Goal: Find specific page/section: Find specific page/section

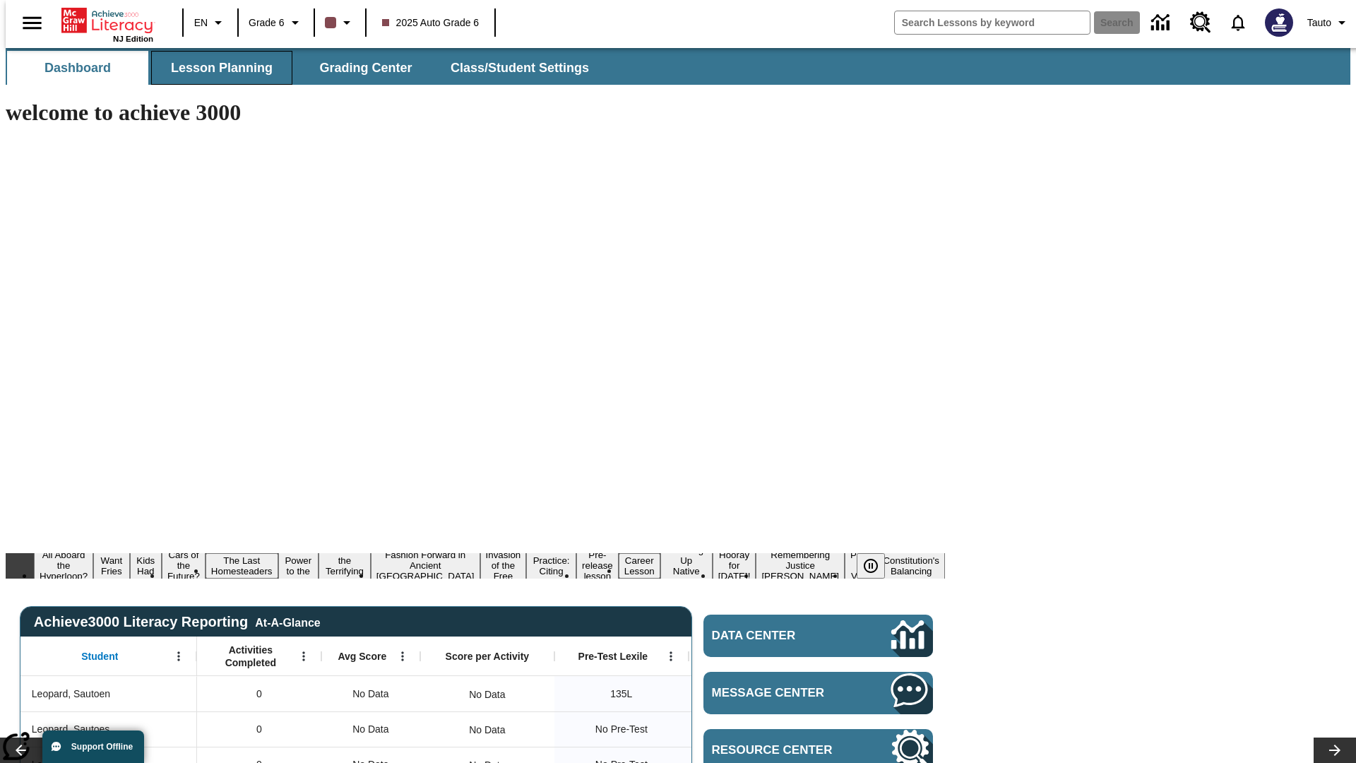
click at [216, 68] on span "Lesson Planning" at bounding box center [222, 68] width 102 height 16
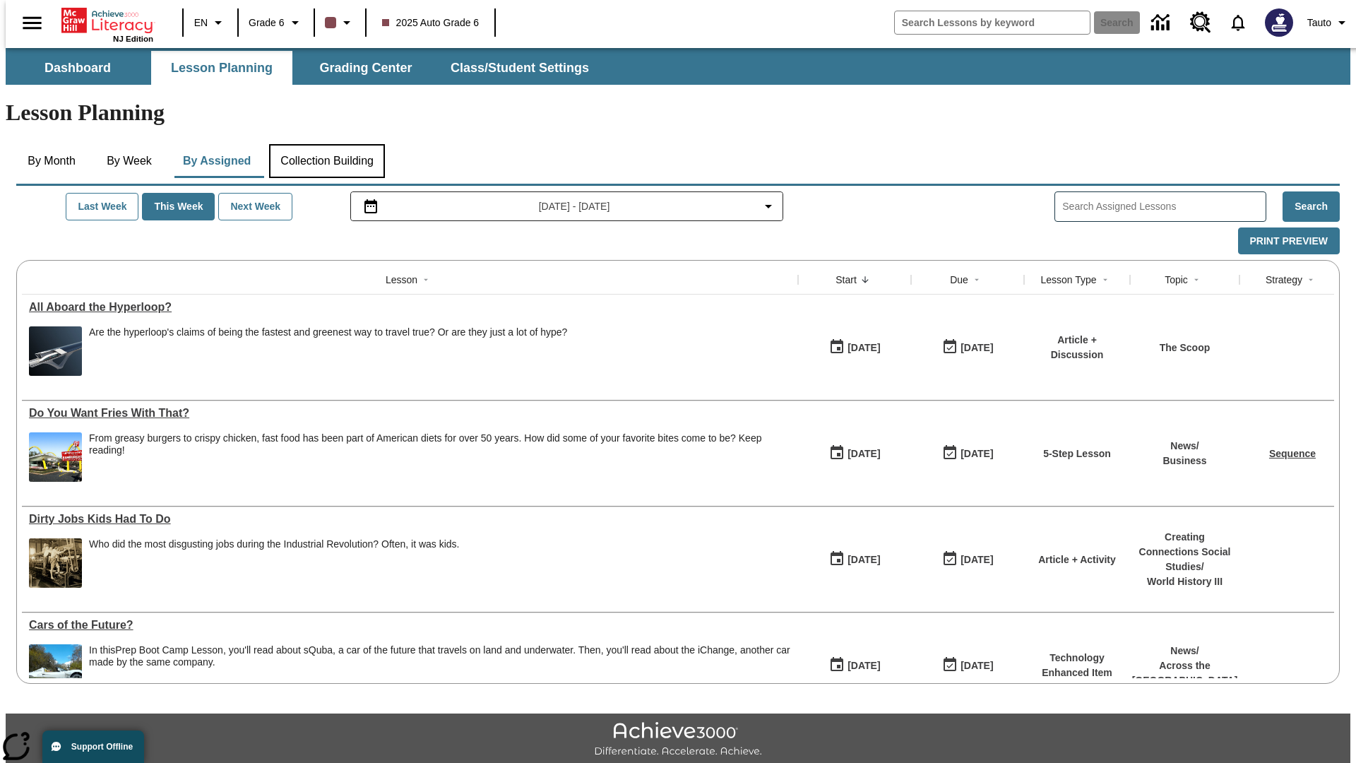
click at [326, 144] on button "Collection Building" at bounding box center [327, 161] width 116 height 34
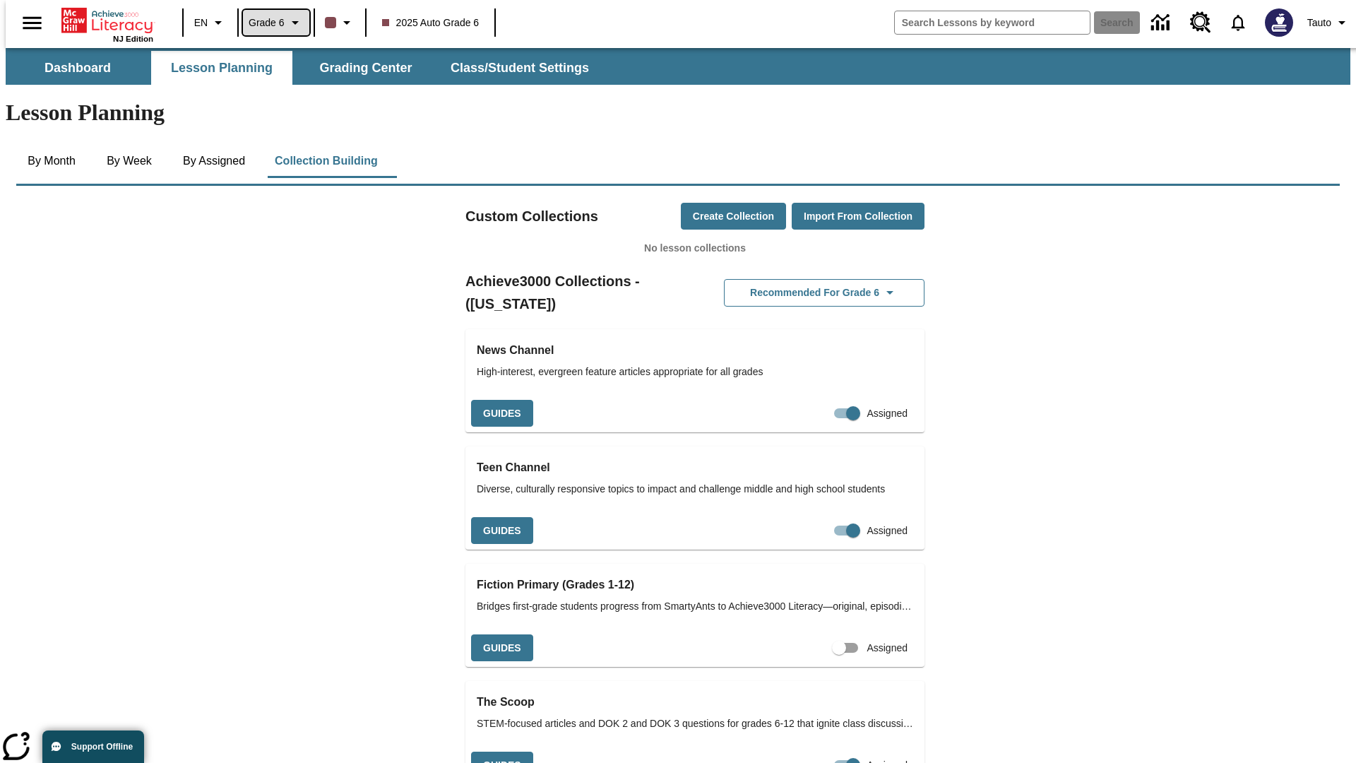
click at [271, 23] on span "Grade 6" at bounding box center [267, 23] width 36 height 15
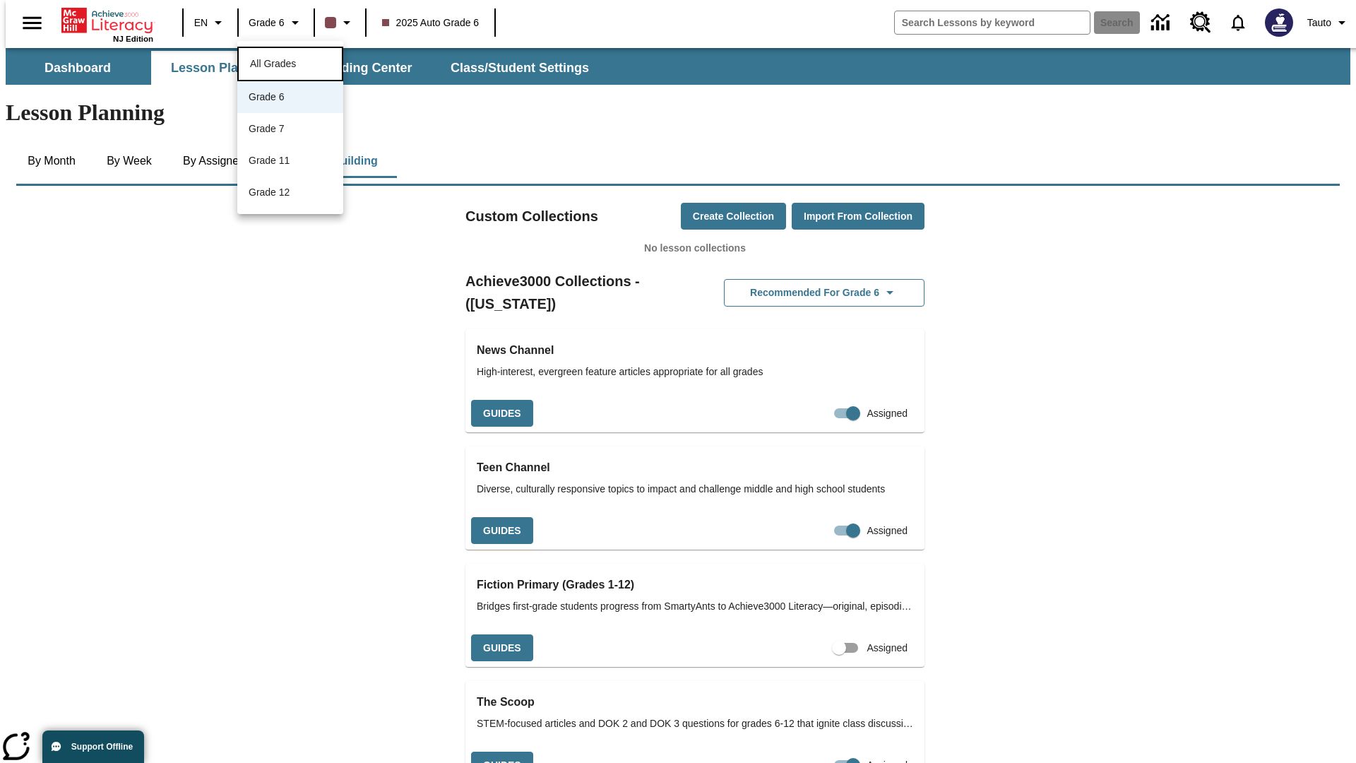
click at [290, 62] on span "All Grades" at bounding box center [273, 63] width 46 height 11
